Goal: Check status: Check status

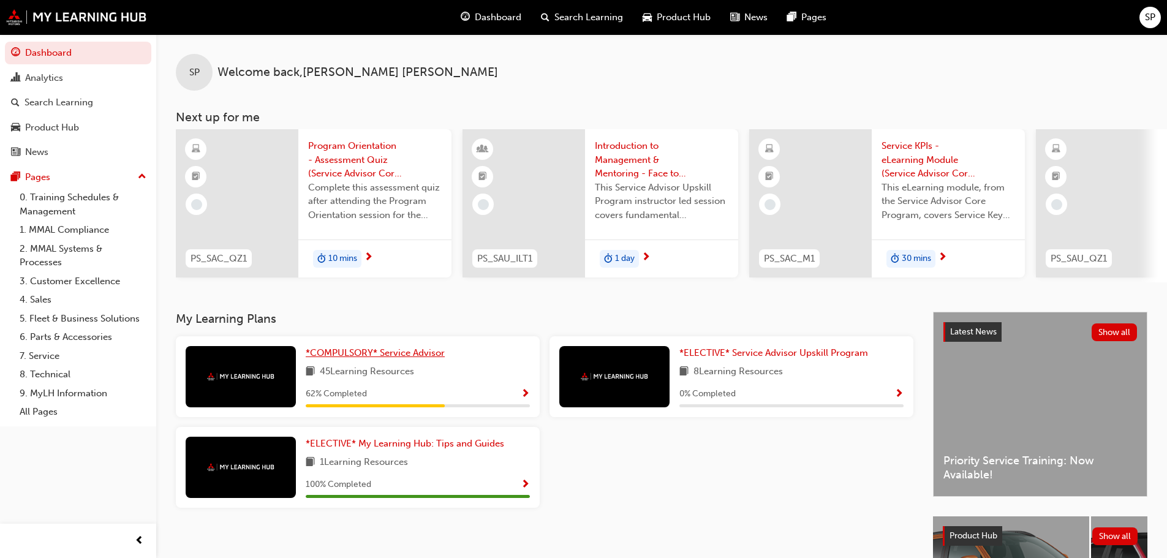
click at [404, 353] on span "*COMPULSORY* Service Advisor" at bounding box center [375, 352] width 139 height 11
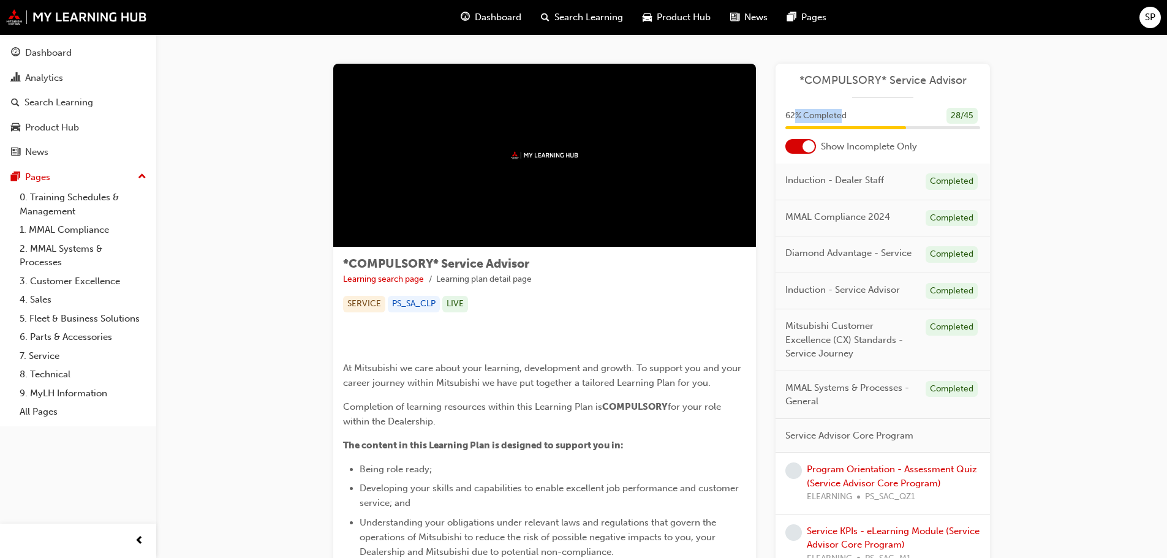
drag, startPoint x: 794, startPoint y: 114, endPoint x: 844, endPoint y: 113, distance: 49.6
click at [844, 113] on span "62 % Completed" at bounding box center [816, 116] width 61 height 14
click at [866, 115] on div "62 % Completed 28 / 45" at bounding box center [883, 116] width 195 height 17
click at [861, 117] on div "62 % Completed 28 / 45" at bounding box center [883, 116] width 195 height 17
drag, startPoint x: 63, startPoint y: 57, endPoint x: 106, endPoint y: 53, distance: 43.1
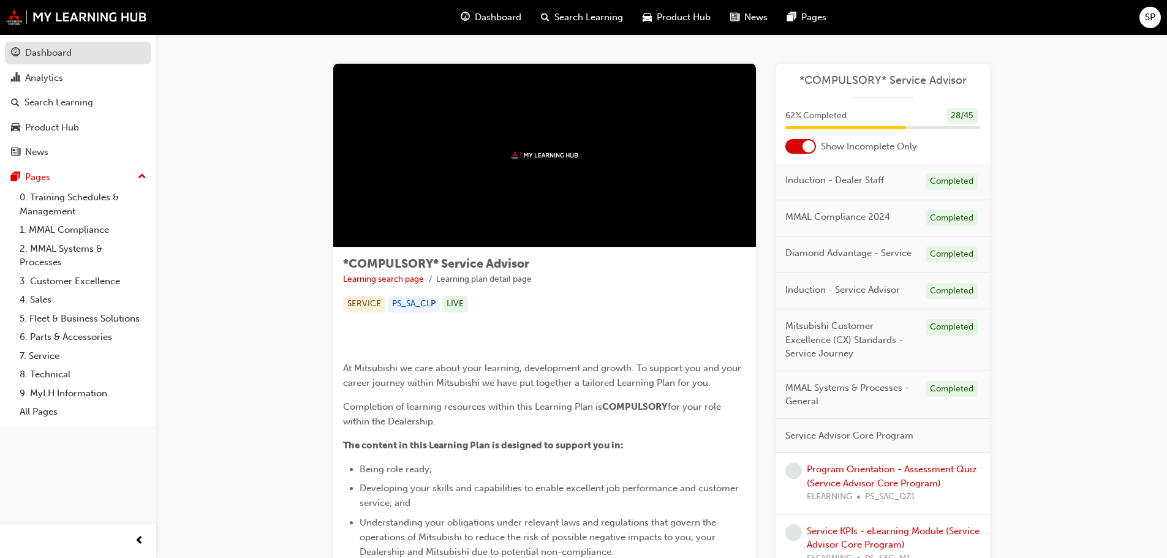
click at [63, 57] on div "Dashboard" at bounding box center [48, 53] width 47 height 14
